Goal: Check status: Check status

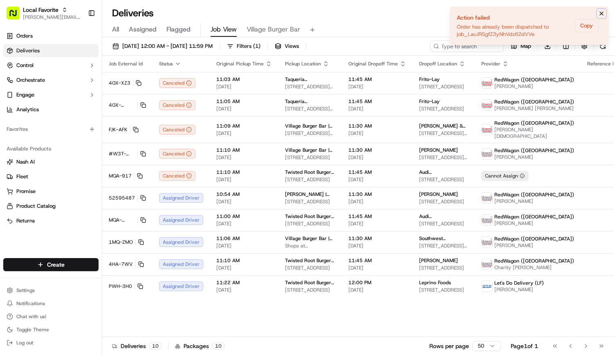
click at [306, 12] on icon "Notifications (F8)" at bounding box center [601, 13] width 7 height 7
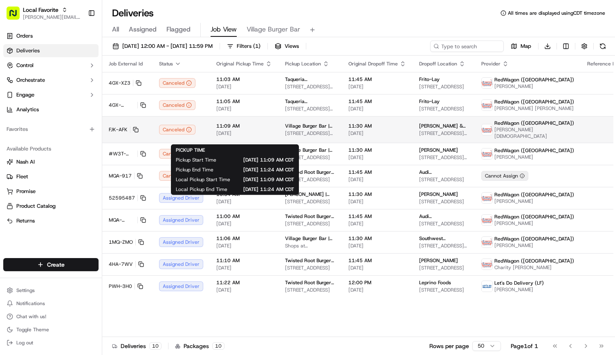
click at [227, 137] on span "[DATE]" at bounding box center [244, 133] width 56 height 7
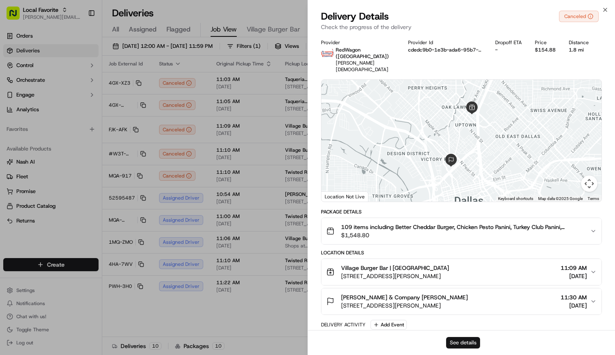
click at [476, 346] on button "See details" at bounding box center [463, 342] width 34 height 11
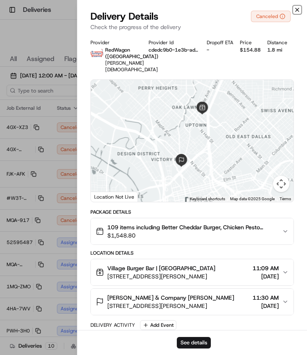
click at [298, 9] on icon "button" at bounding box center [297, 10] width 7 height 7
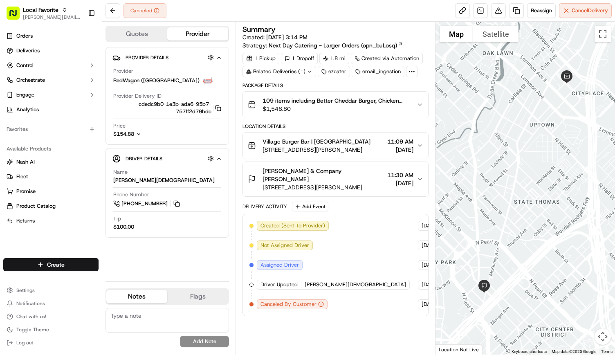
click at [140, 131] on icon "button" at bounding box center [139, 134] width 6 height 6
